Goal: Task Accomplishment & Management: Manage account settings

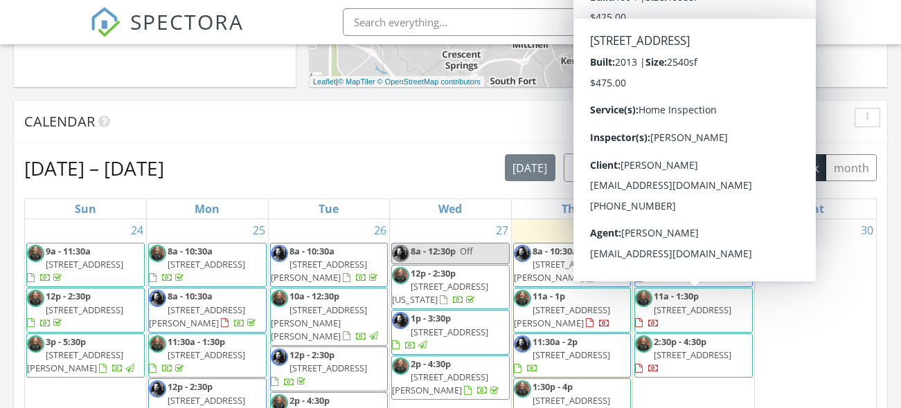
scroll to position [515, 0]
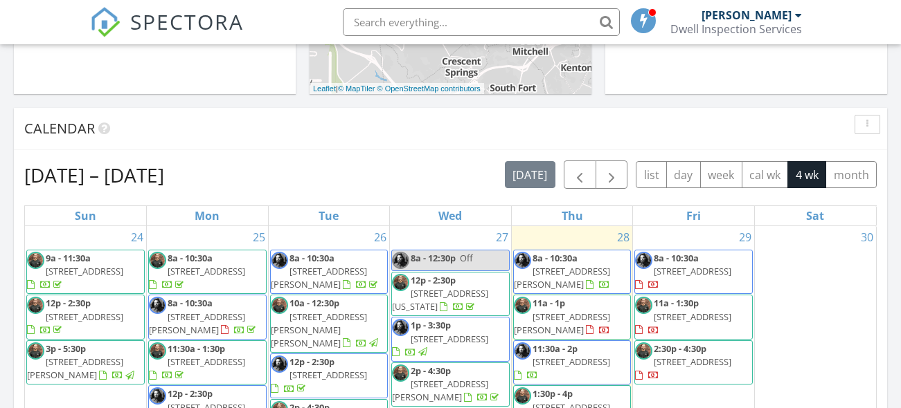
click at [422, 161] on div "Aug 24 – Sep 20, 2025 today list day week cal wk 4 wk month" at bounding box center [450, 175] width 852 height 28
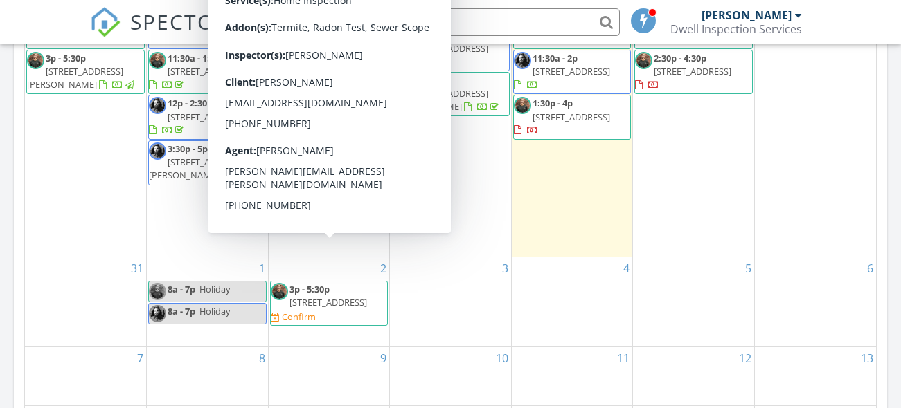
scroll to position [794, 0]
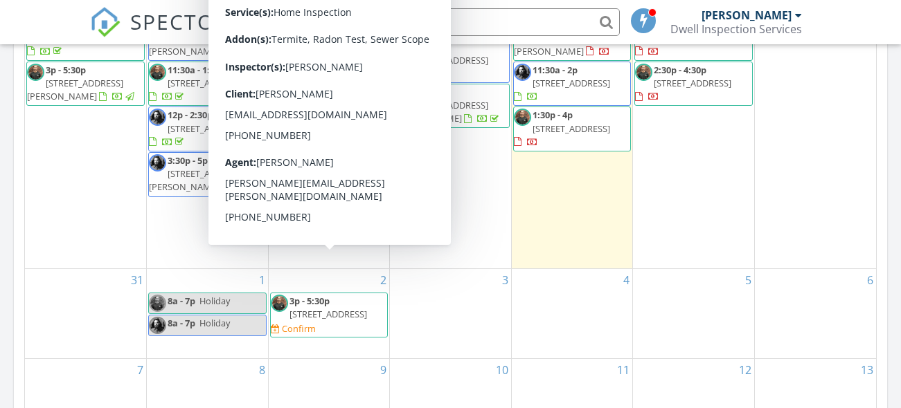
click at [316, 323] on div "Confirm" at bounding box center [299, 328] width 34 height 11
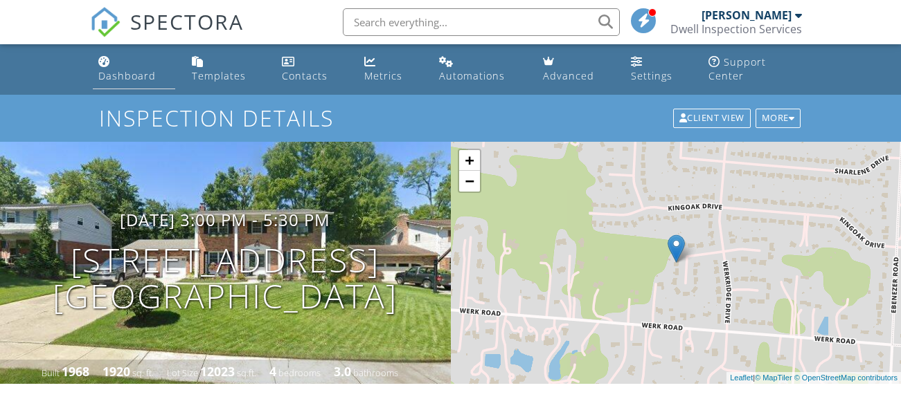
click at [114, 69] on div "Dashboard" at bounding box center [126, 75] width 57 height 13
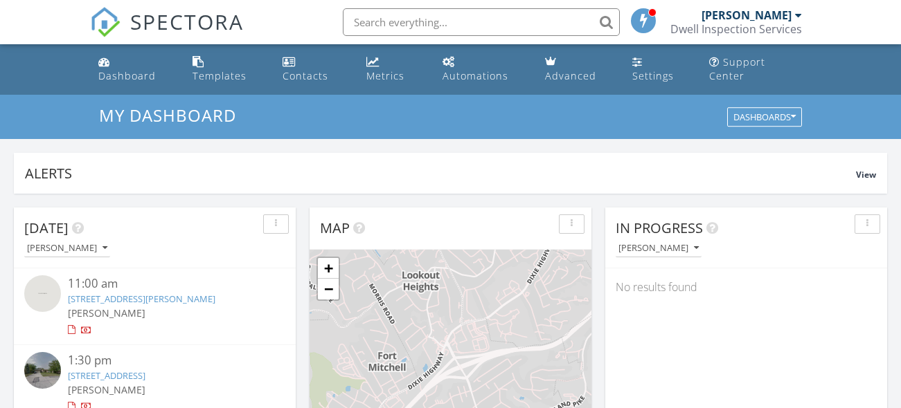
scroll to position [1261, 901]
